Goal: Task Accomplishment & Management: Use online tool/utility

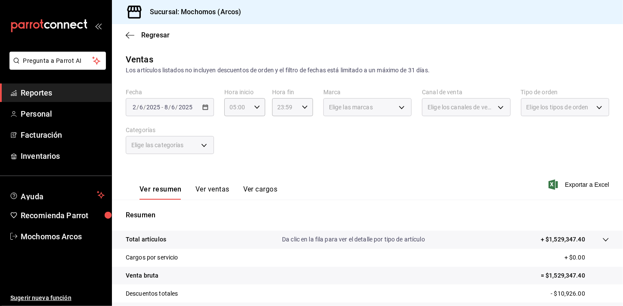
scroll to position [42, 0]
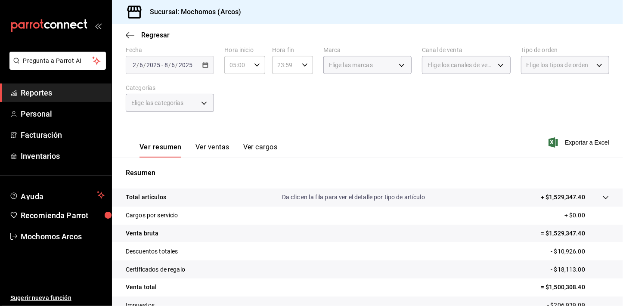
drag, startPoint x: 0, startPoint y: 0, endPoint x: 56, endPoint y: 99, distance: 113.3
click at [56, 99] on link "Reportes" at bounding box center [55, 92] width 111 height 19
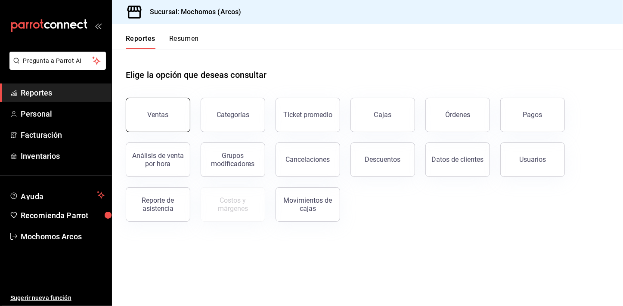
click at [165, 123] on button "Ventas" at bounding box center [158, 115] width 65 height 34
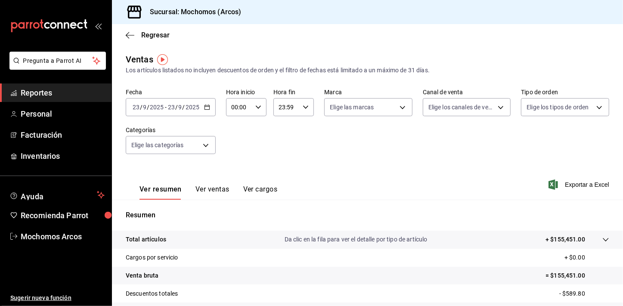
click at [204, 108] on \(Stroke\) "button" at bounding box center [206, 107] width 5 height 5
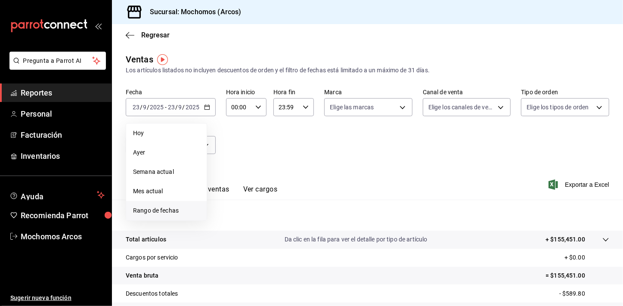
click at [170, 206] on span "Rango de fechas" at bounding box center [166, 210] width 67 height 9
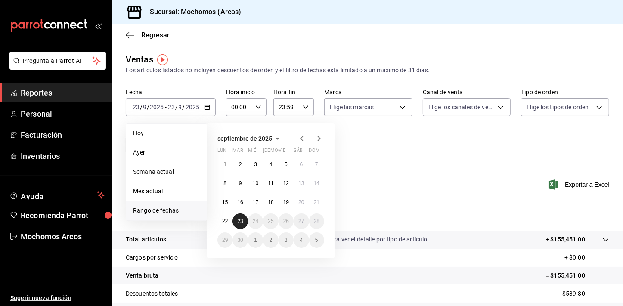
click at [243, 220] on abbr "23" at bounding box center [240, 221] width 6 height 6
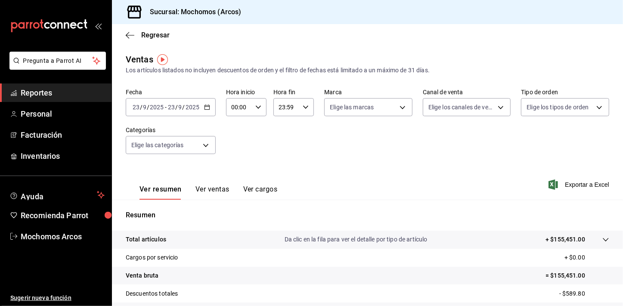
click at [259, 112] on div "00:00 Hora inicio" at bounding box center [246, 107] width 40 height 18
click at [238, 148] on span "01" at bounding box center [235, 149] width 6 height 7
type input "01:00"
click at [238, 148] on div "05" at bounding box center [235, 138] width 20 height 21
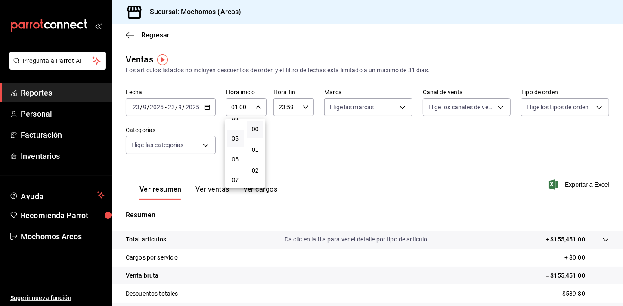
drag, startPoint x: 232, startPoint y: 136, endPoint x: 238, endPoint y: 137, distance: 6.5
click at [232, 136] on span "05" at bounding box center [235, 138] width 6 height 7
type input "05:00"
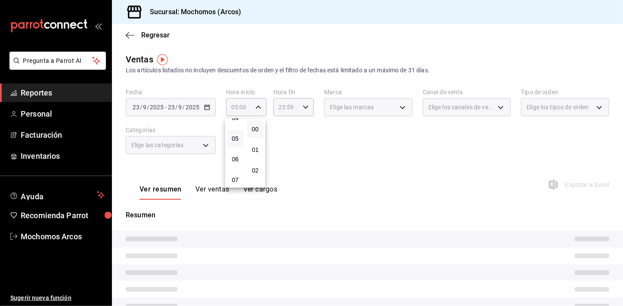
click at [333, 146] on div at bounding box center [311, 153] width 623 height 306
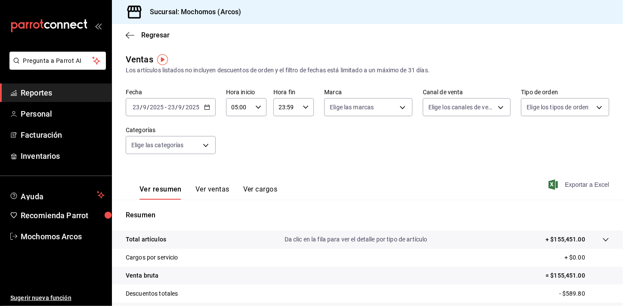
click at [567, 183] on span "Exportar a Excel" at bounding box center [579, 184] width 59 height 10
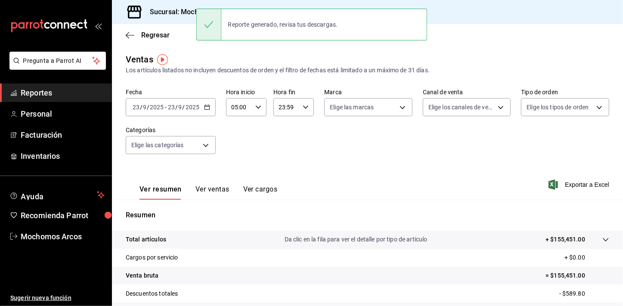
click at [60, 91] on span "Reportes" at bounding box center [63, 93] width 84 height 12
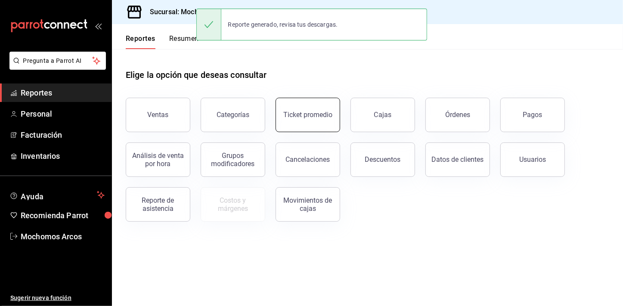
click at [313, 111] on div "Ticket promedio" at bounding box center [307, 115] width 49 height 8
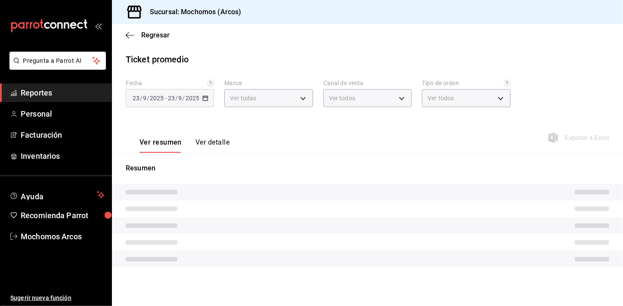
type input "dd36a3dd-8c35-4563-bc3a-0ae6137ce787"
type input "PARROT,UBER_EATS,RAPPI,DIDI_FOOD,ONLINE"
type input "c6b8ee8d-4955-4723-bae1-372b147e207b,27be71f3-ce18-4cfa-bd3b-e966efc6a73f,EXTER…"
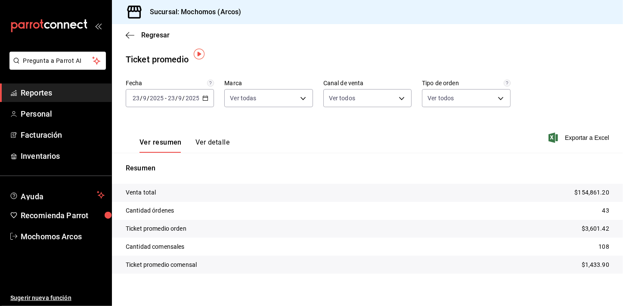
scroll to position [5, 0]
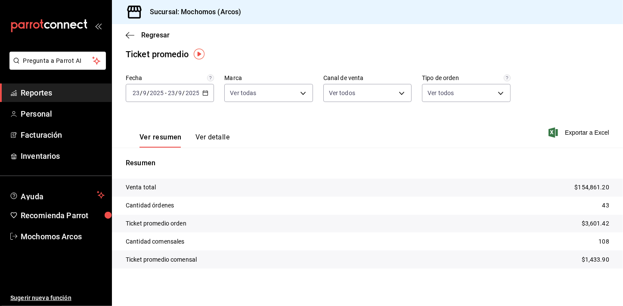
click at [72, 92] on span "Reportes" at bounding box center [63, 93] width 84 height 12
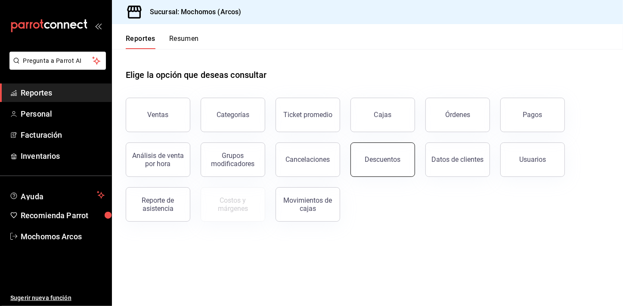
click at [377, 151] on button "Descuentos" at bounding box center [382, 159] width 65 height 34
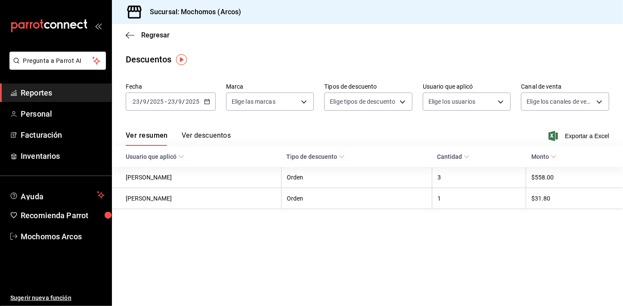
click at [207, 107] on div "2025-09-23 23 / 9 / 2025 - 2025-09-23 23 / 9 / 2025" at bounding box center [171, 102] width 90 height 18
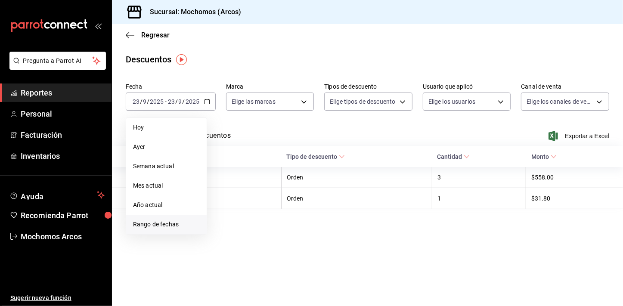
click at [163, 223] on span "Rango de fechas" at bounding box center [166, 224] width 67 height 9
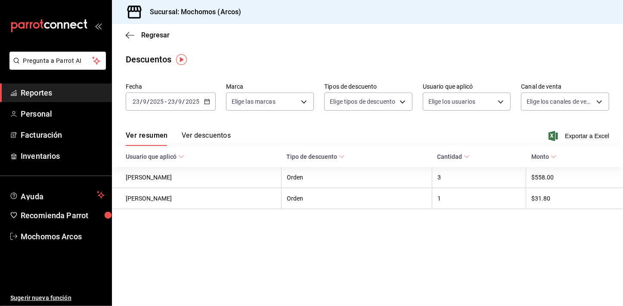
click at [82, 94] on span "Reportes" at bounding box center [63, 93] width 84 height 12
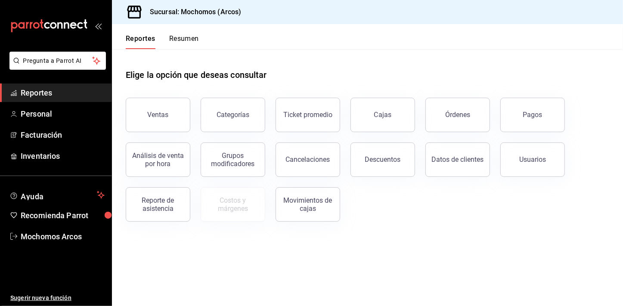
click at [85, 95] on span "Reportes" at bounding box center [63, 93] width 84 height 12
click at [378, 156] on div "Descuentos" at bounding box center [383, 159] width 36 height 8
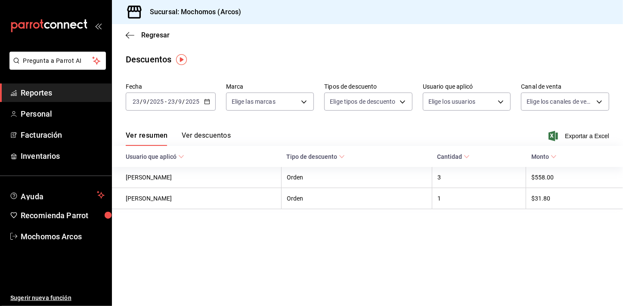
click at [204, 99] on icon "button" at bounding box center [207, 102] width 6 height 6
click at [326, 121] on div "Ver resumen Ver descuentos Exportar a Excel" at bounding box center [367, 133] width 511 height 25
click at [577, 137] on span "Exportar a Excel" at bounding box center [579, 136] width 59 height 10
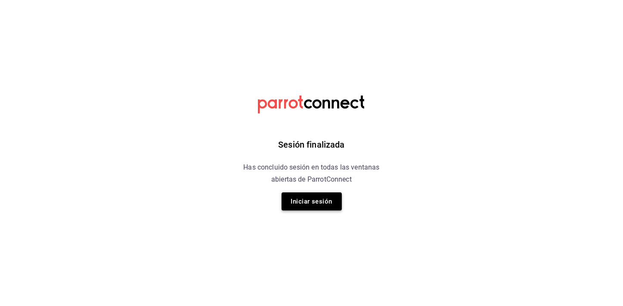
click at [318, 201] on button "Iniciar sesión" at bounding box center [311, 201] width 60 height 18
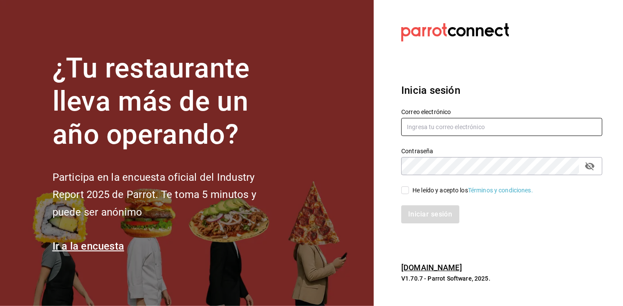
type input "[EMAIL_ADDRESS][PERSON_NAME][DOMAIN_NAME]"
click at [406, 191] on input "He leído y acepto los Términos y condiciones." at bounding box center [405, 190] width 8 height 8
checkbox input "true"
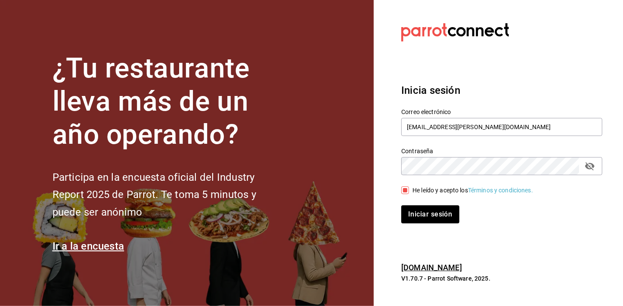
click at [409, 201] on div "Iniciar sesión" at bounding box center [496, 209] width 211 height 28
click at [412, 211] on button "Iniciar sesión" at bounding box center [430, 214] width 59 height 18
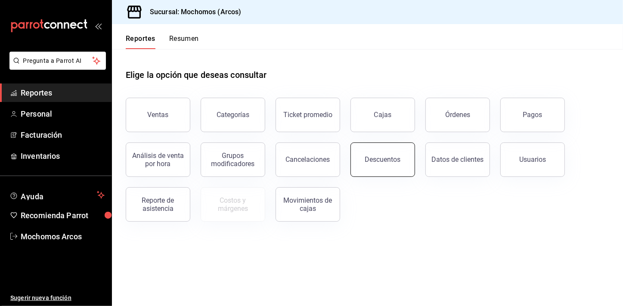
click at [371, 161] on div "Descuentos" at bounding box center [383, 159] width 36 height 8
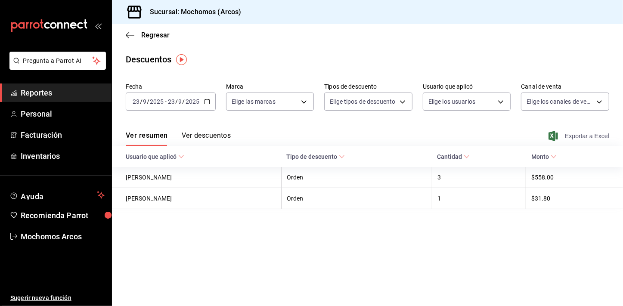
click at [575, 131] on span "Exportar a Excel" at bounding box center [579, 136] width 59 height 10
